Goal: Transaction & Acquisition: Purchase product/service

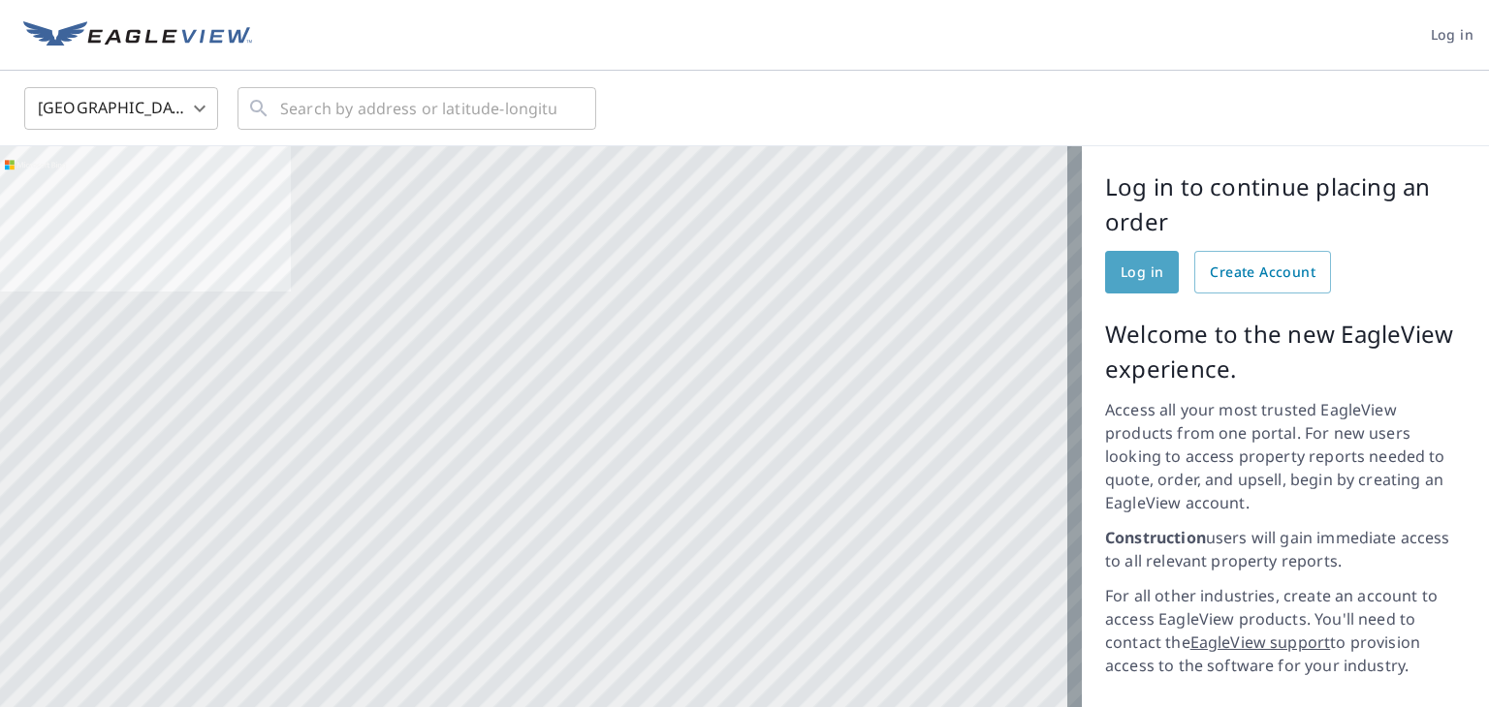
click at [1120, 272] on span "Log in" at bounding box center [1141, 273] width 43 height 24
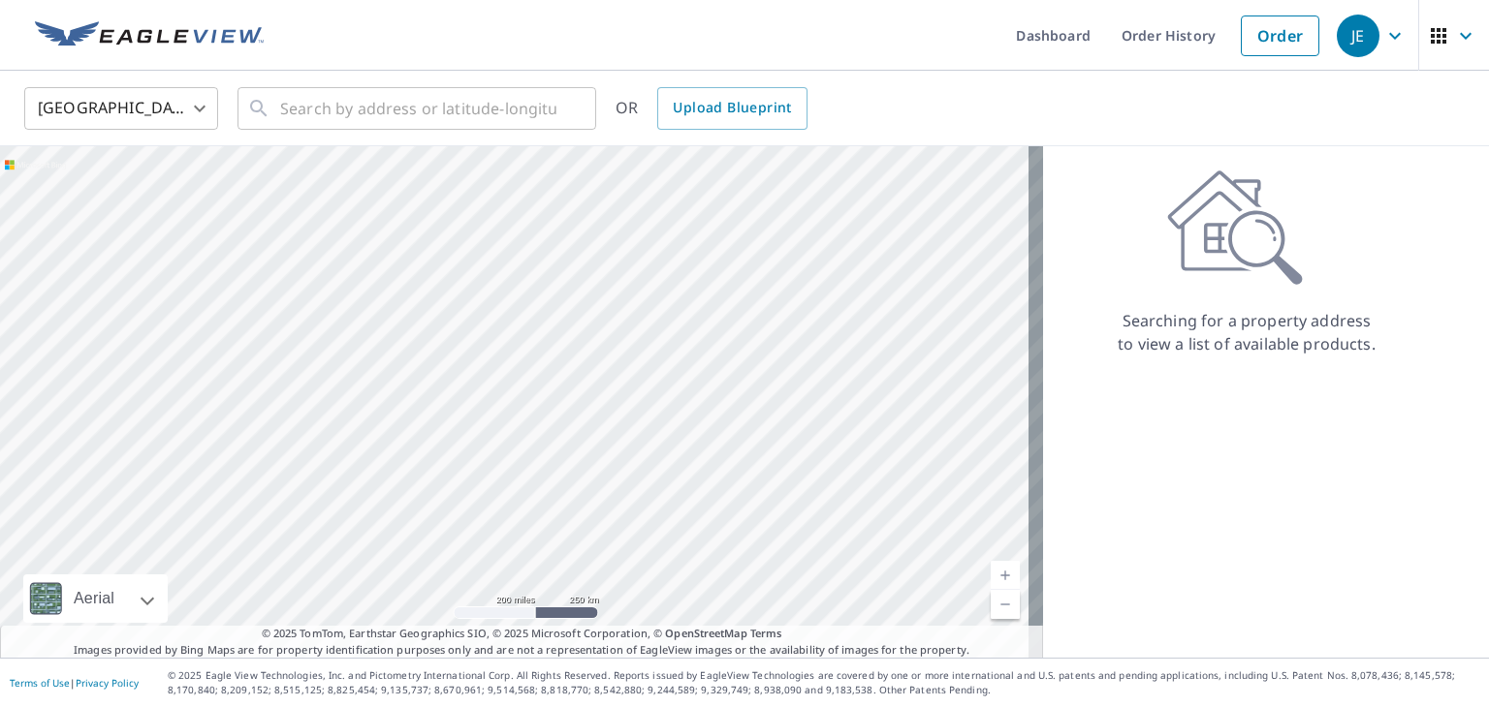
click at [199, 111] on body "JE JE Dashboard Order History Order JE United States US ​ ​ OR Upload Blueprint…" at bounding box center [744, 353] width 1489 height 707
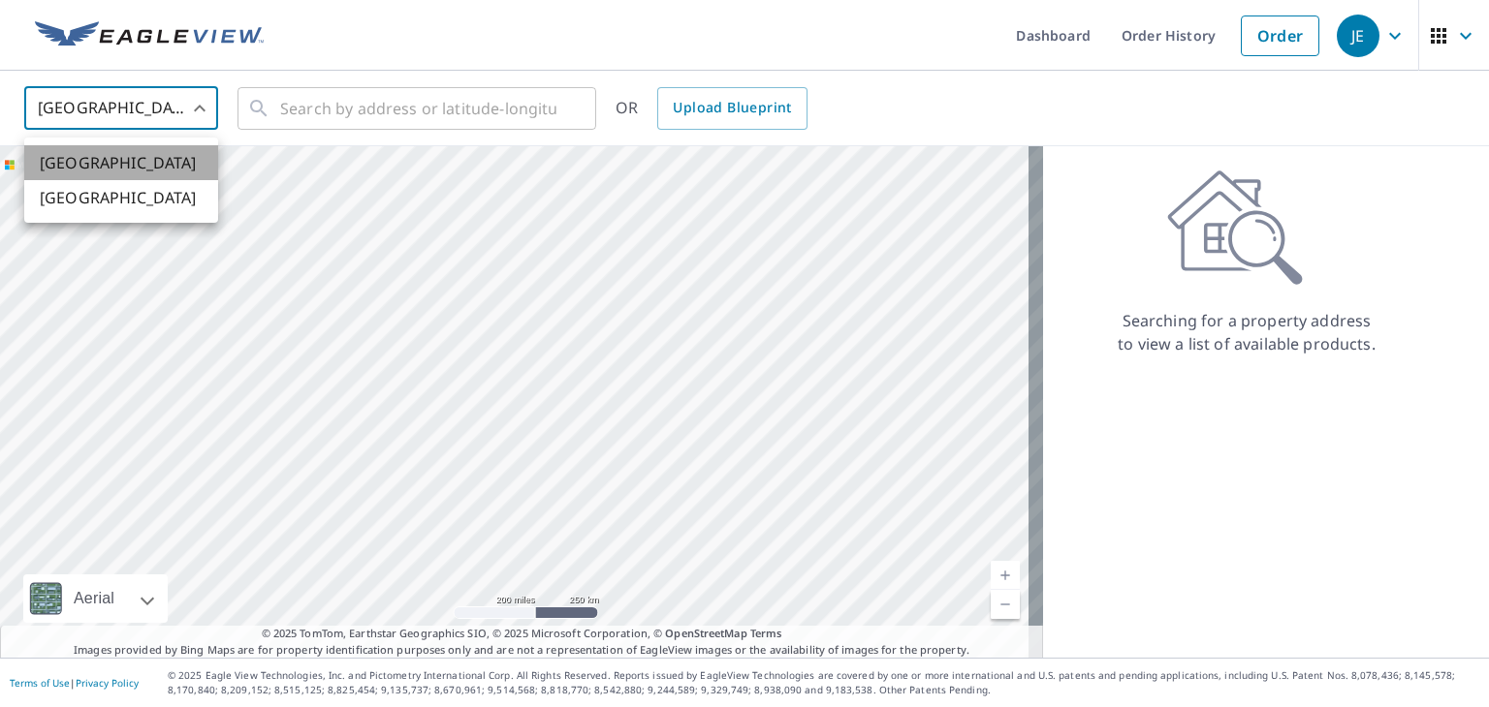
click at [176, 172] on li "[GEOGRAPHIC_DATA]" at bounding box center [121, 162] width 194 height 35
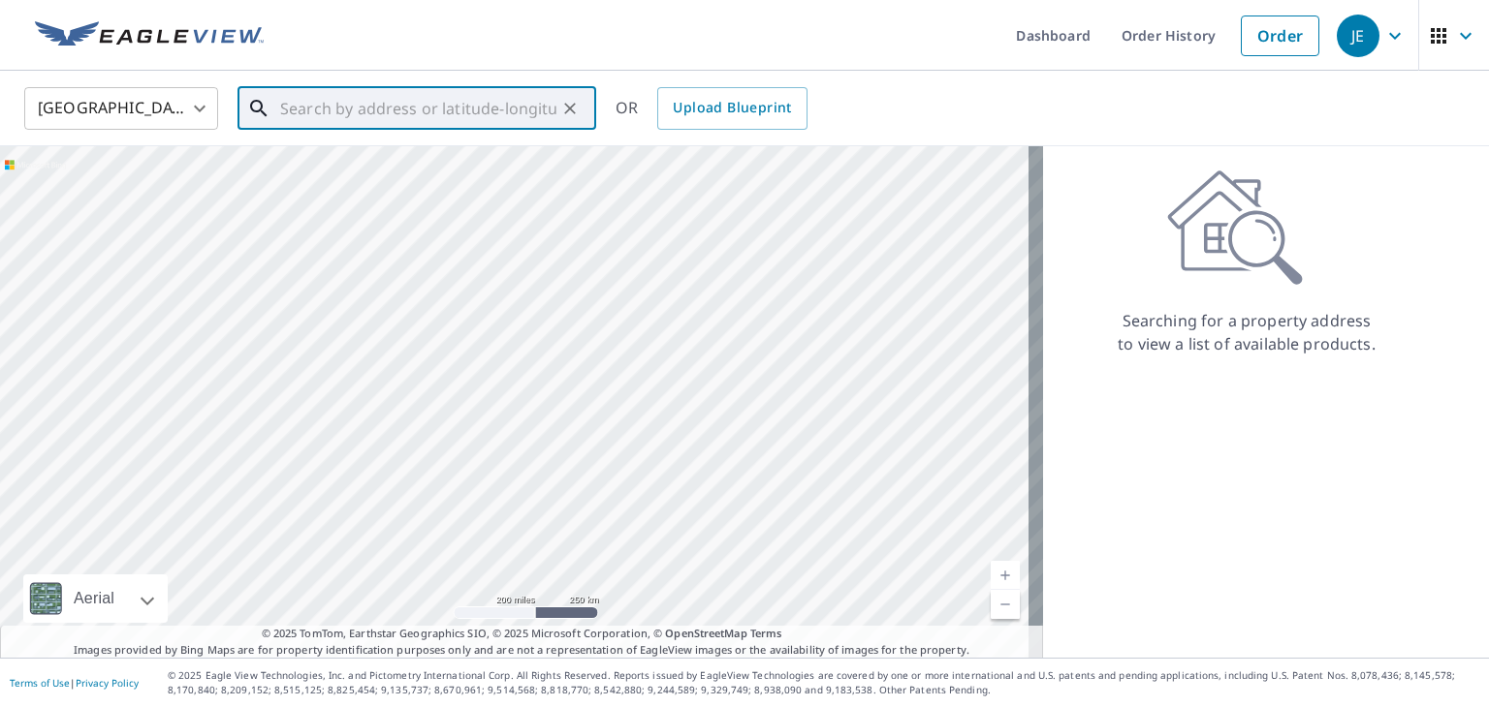
click at [291, 104] on input "text" at bounding box center [418, 108] width 276 height 54
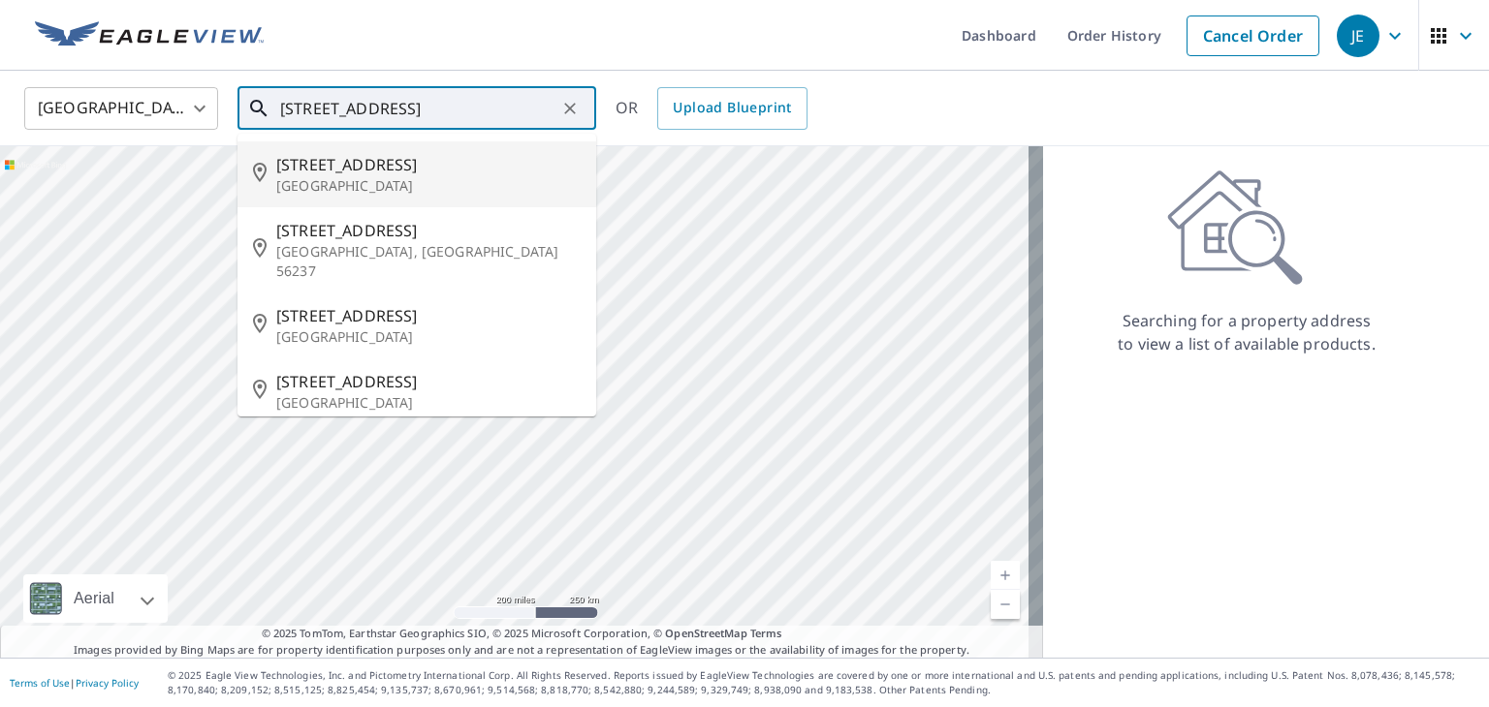
click at [349, 196] on p "Miami, FL 33155" at bounding box center [428, 185] width 304 height 19
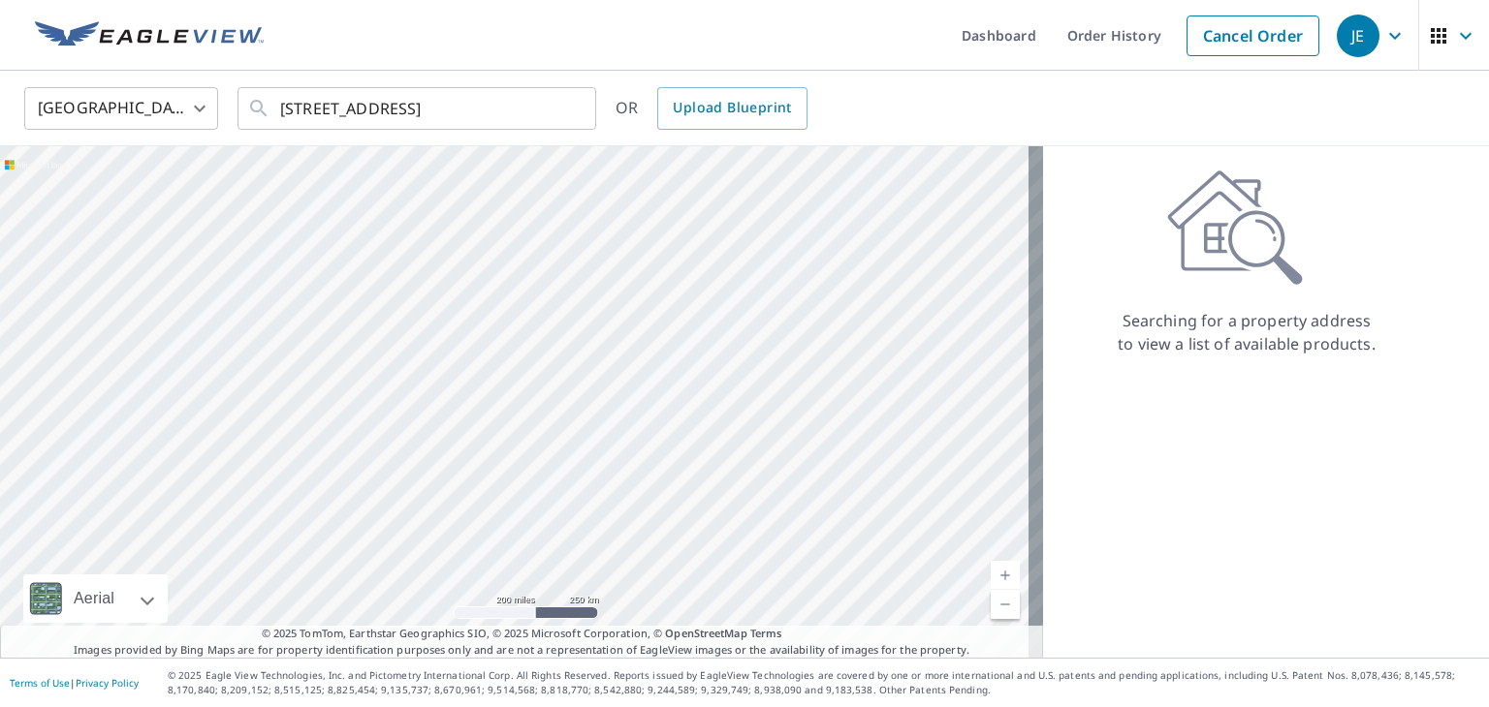
type input "2040 Sw 61st Ave Miami, FL 33155"
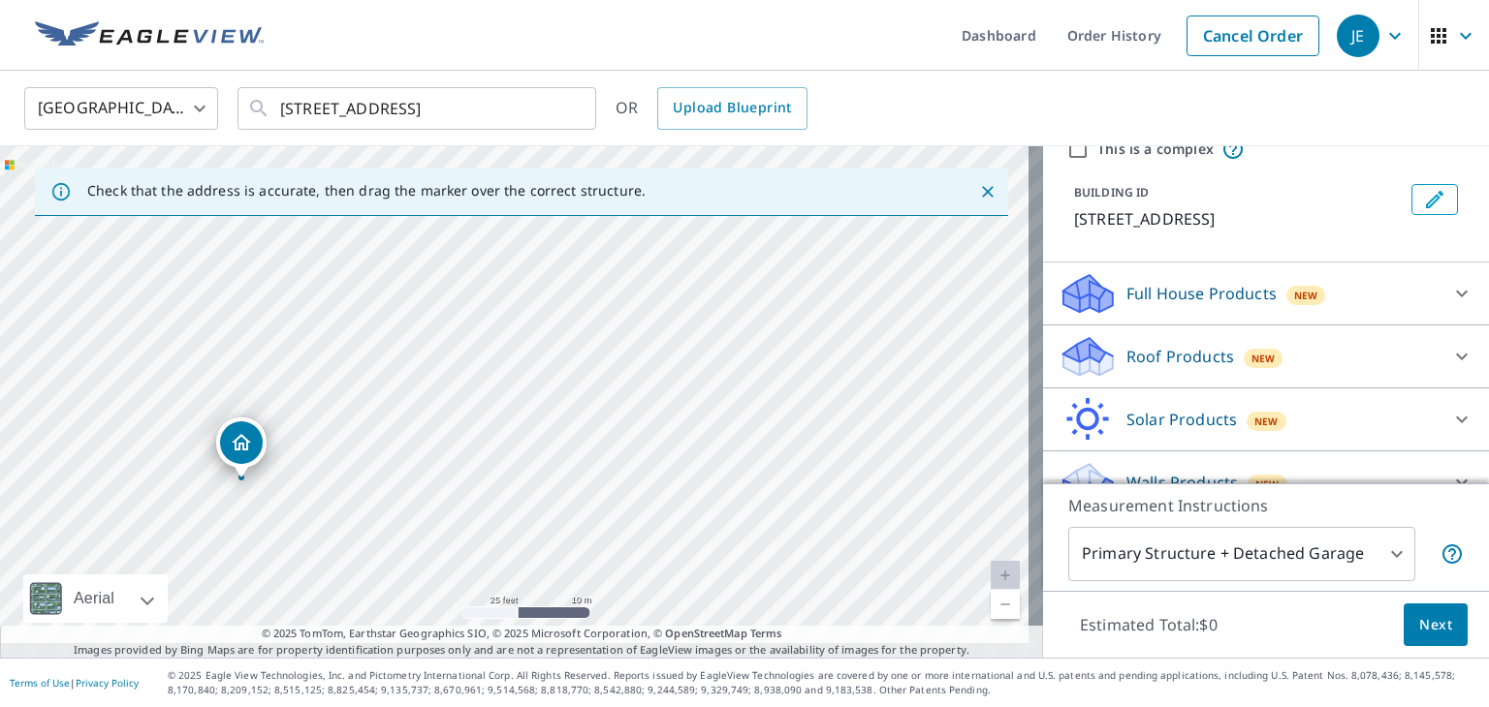
scroll to position [180, 0]
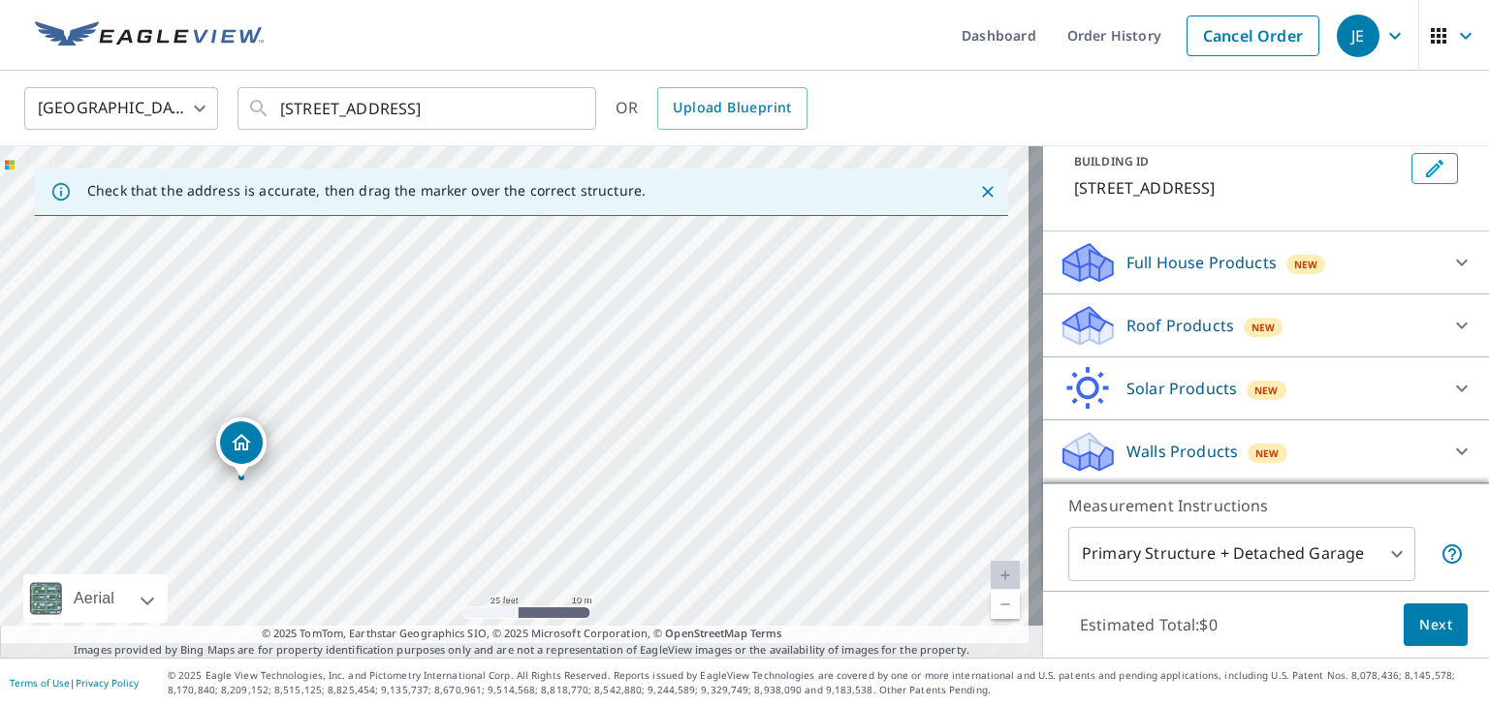
click at [1163, 314] on p "Roof Products" at bounding box center [1180, 325] width 108 height 23
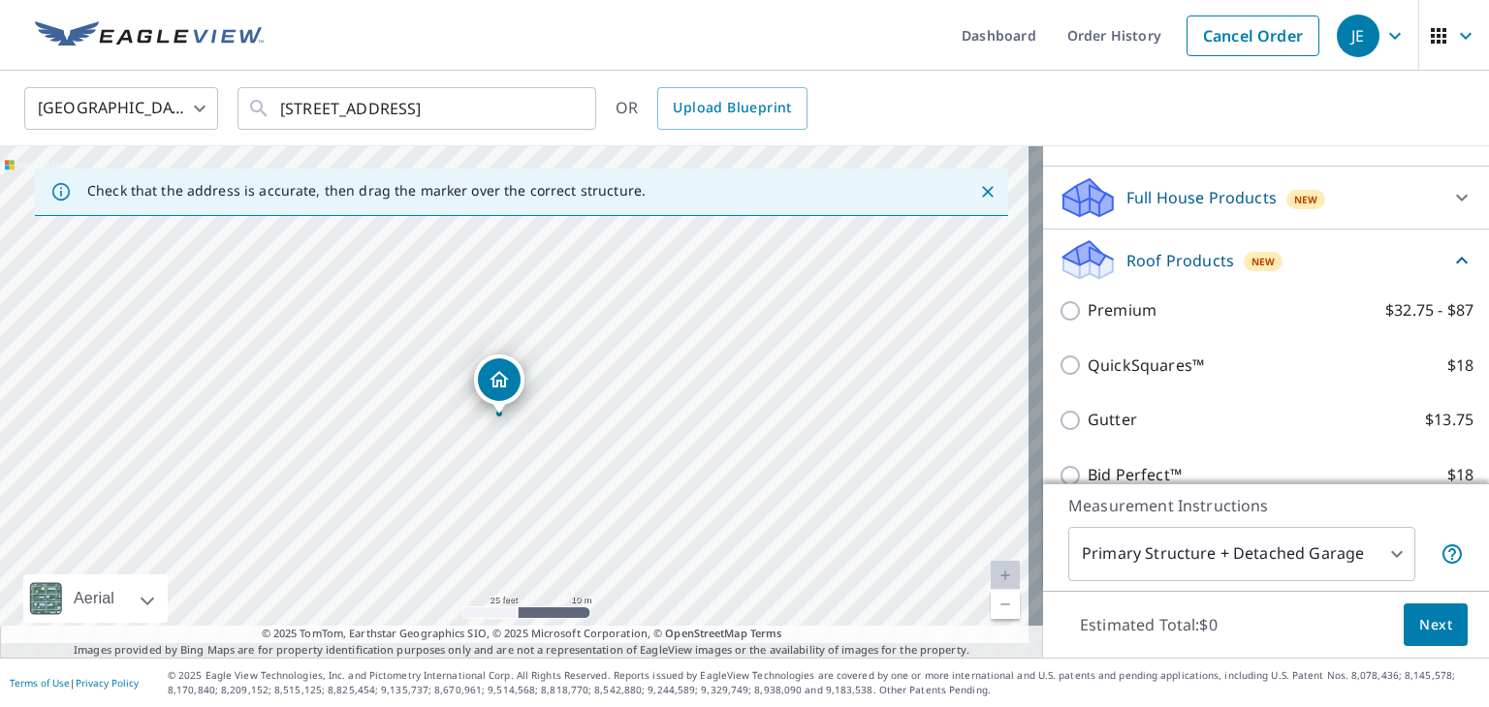
drag, startPoint x: 385, startPoint y: 566, endPoint x: 628, endPoint y: 538, distance: 244.9
click at [628, 538] on div "2040 SW 61st Ave Miami, FL 33155" at bounding box center [521, 402] width 1043 height 512
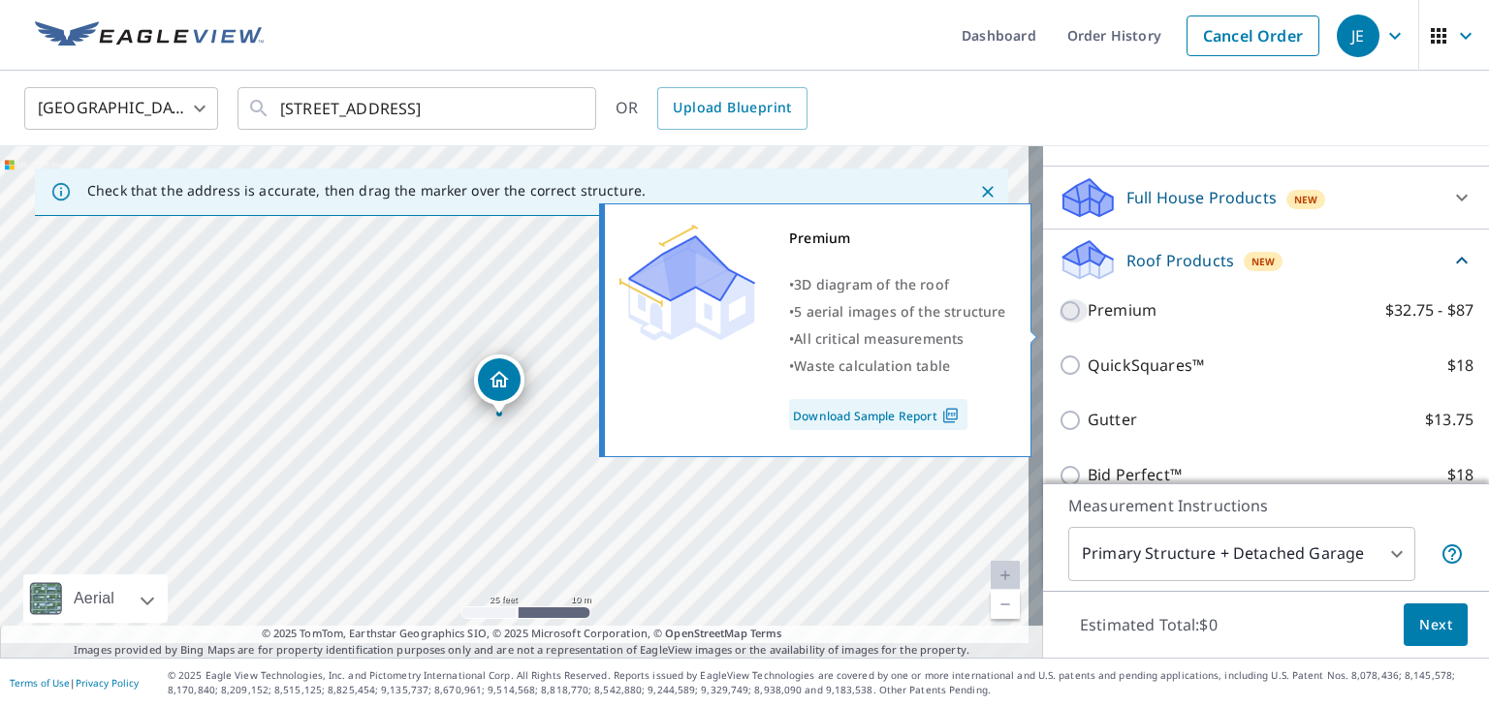
click at [1058, 323] on input "Premium $32.75 - $87" at bounding box center [1072, 310] width 29 height 23
checkbox input "true"
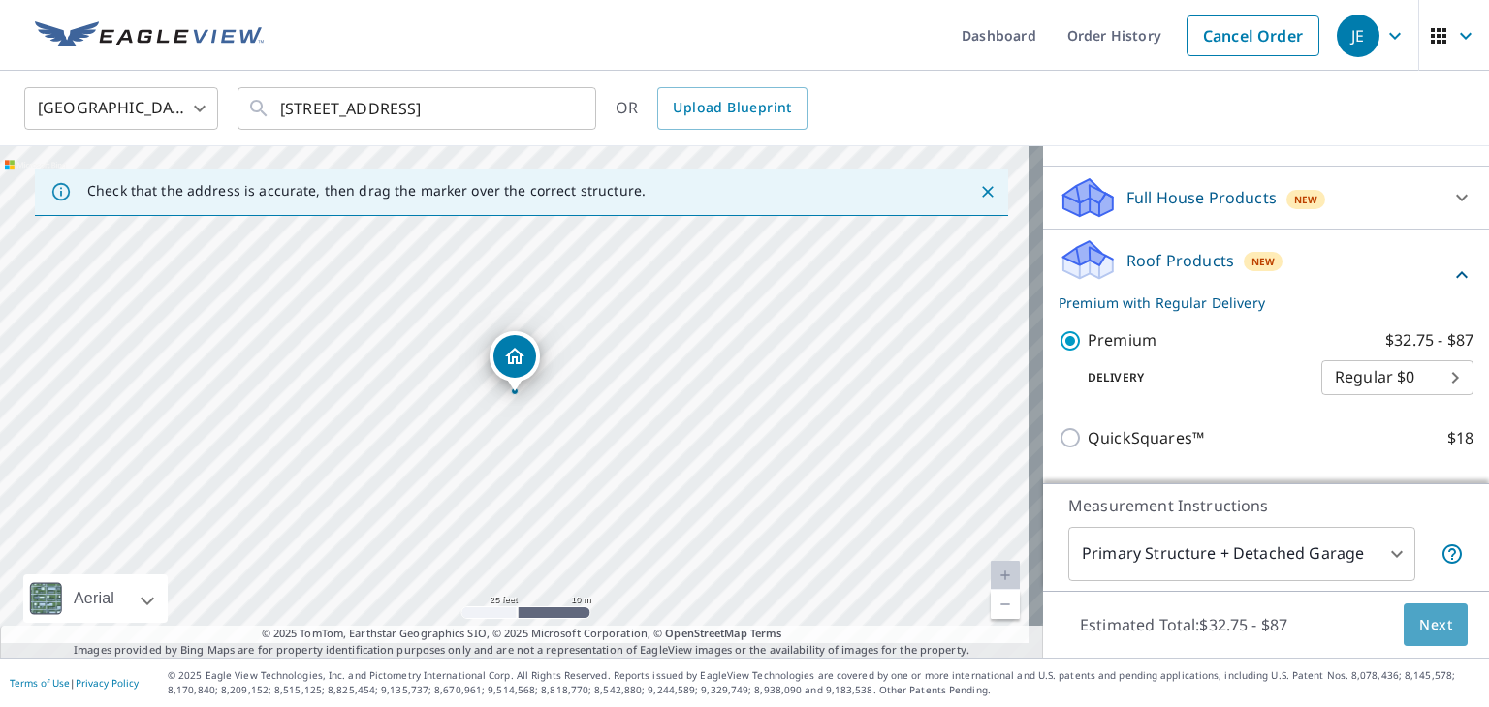
click at [1419, 616] on span "Next" at bounding box center [1435, 625] width 33 height 24
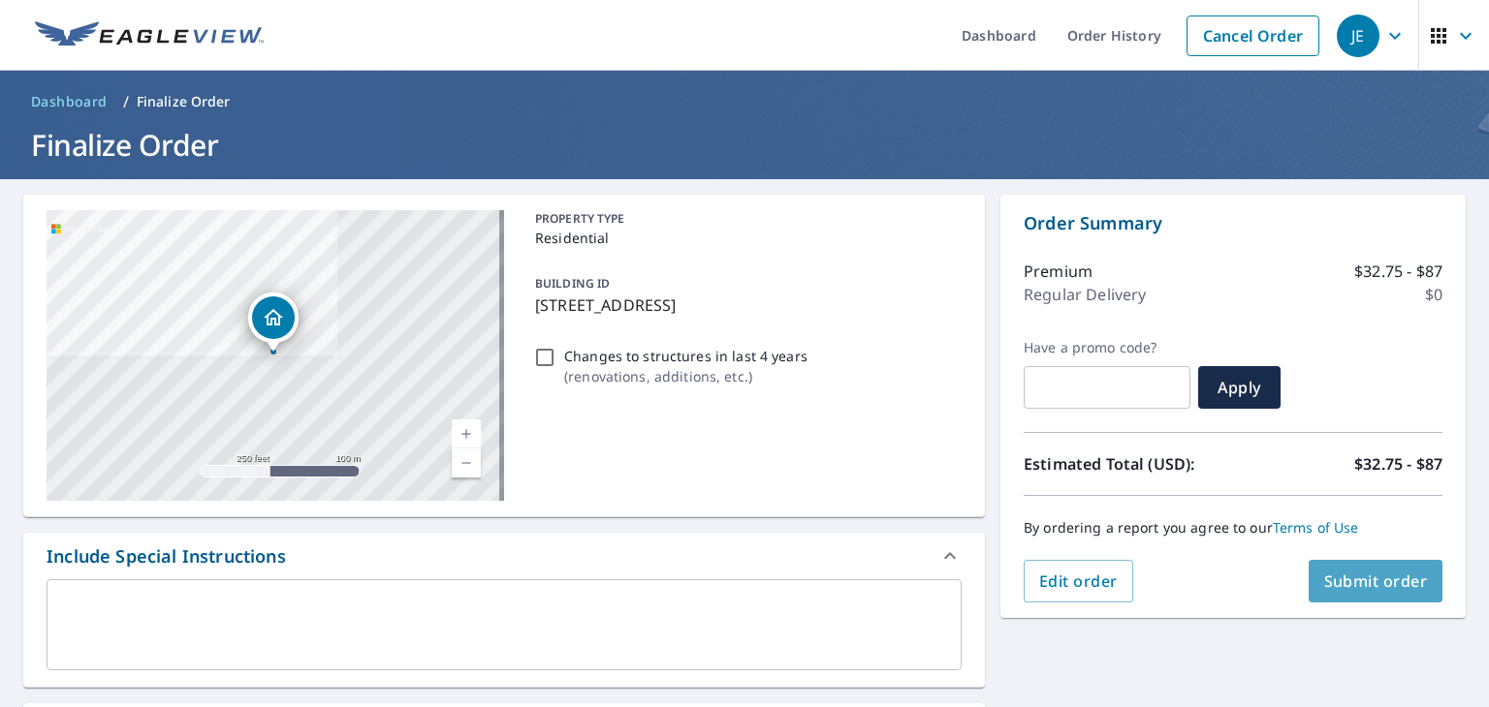
click at [1330, 583] on span "Submit order" at bounding box center [1376, 581] width 104 height 21
